Goal: Find specific page/section: Find specific page/section

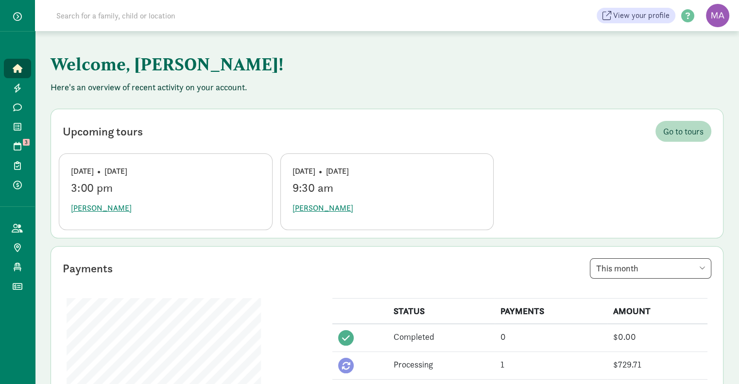
click at [142, 16] on input at bounding box center [187, 15] width 273 height 19
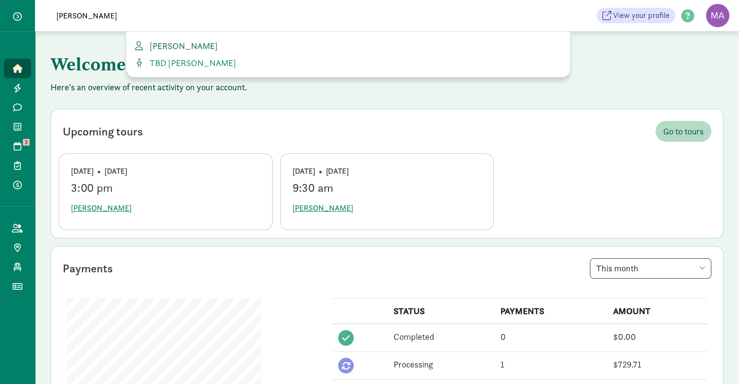
type input "willis"
click at [165, 48] on span "[PERSON_NAME]" at bounding box center [182, 45] width 72 height 11
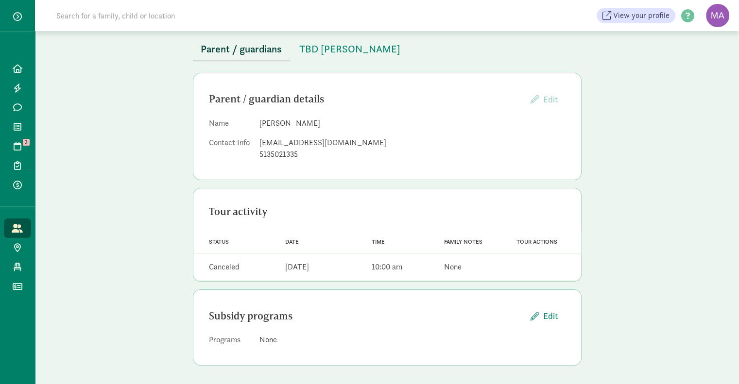
scroll to position [55, 0]
click at [325, 50] on span "TBD [PERSON_NAME]" at bounding box center [349, 50] width 101 height 16
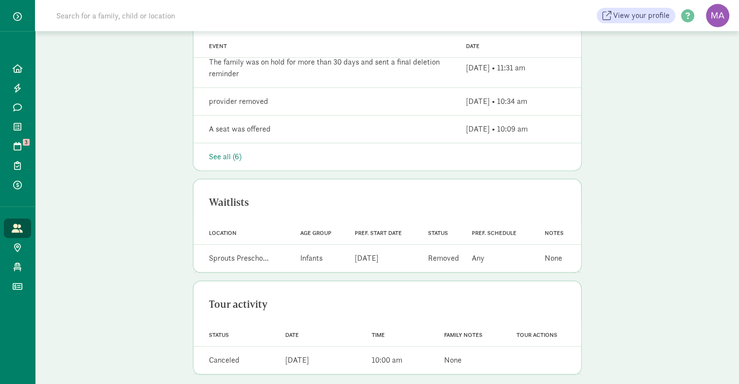
scroll to position [316, 0]
